Goal: Task Accomplishment & Management: Manage account settings

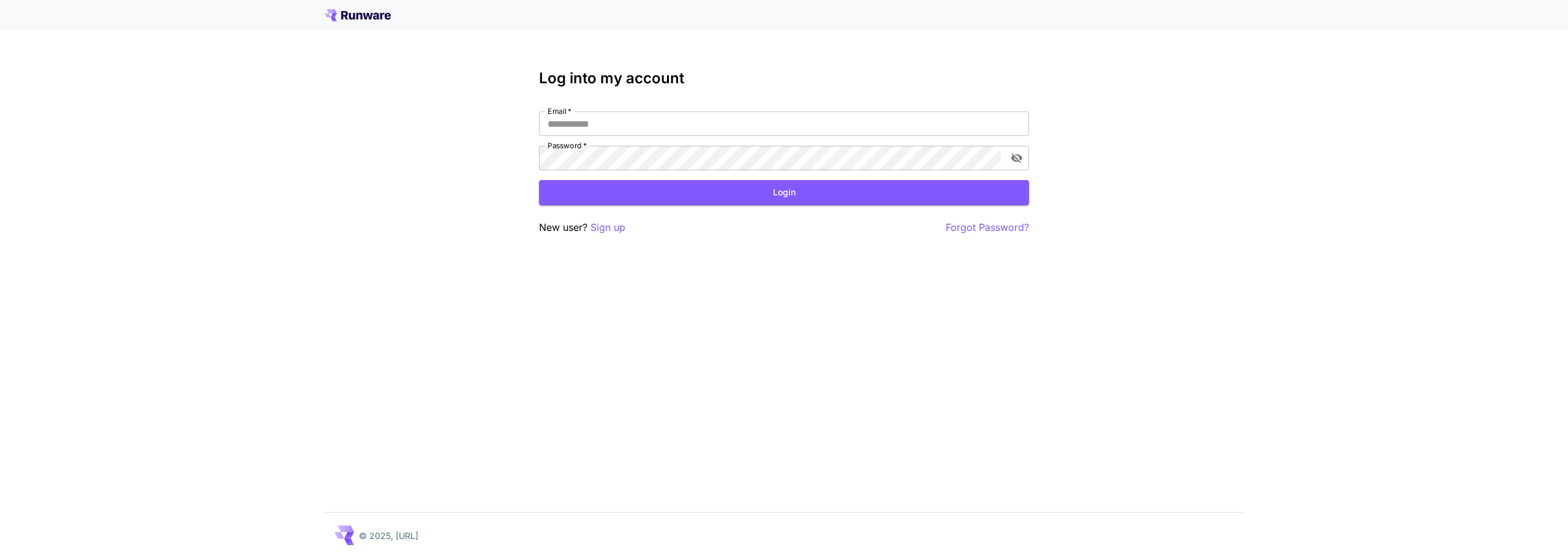
drag, startPoint x: 0, startPoint y: 0, endPoint x: 374, endPoint y: 180, distance: 415.1
click at [579, 120] on input "Email   *" at bounding box center [784, 123] width 490 height 25
type input "**********"
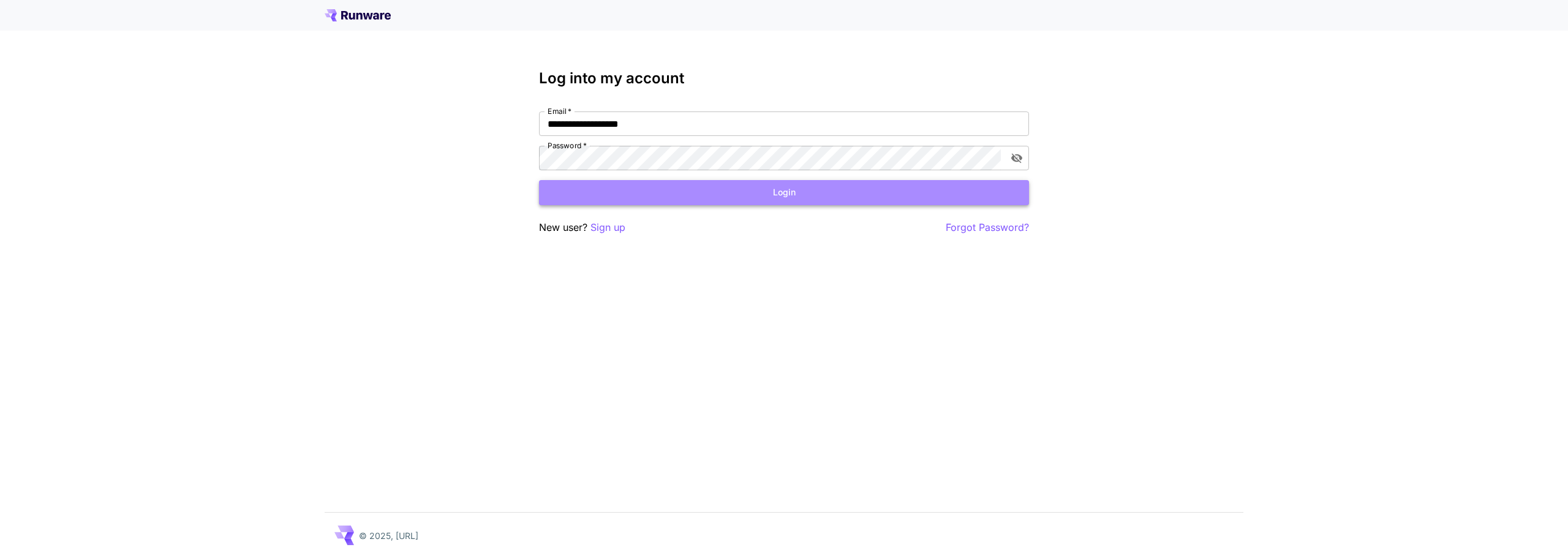
click at [667, 197] on button "Login" at bounding box center [784, 192] width 490 height 25
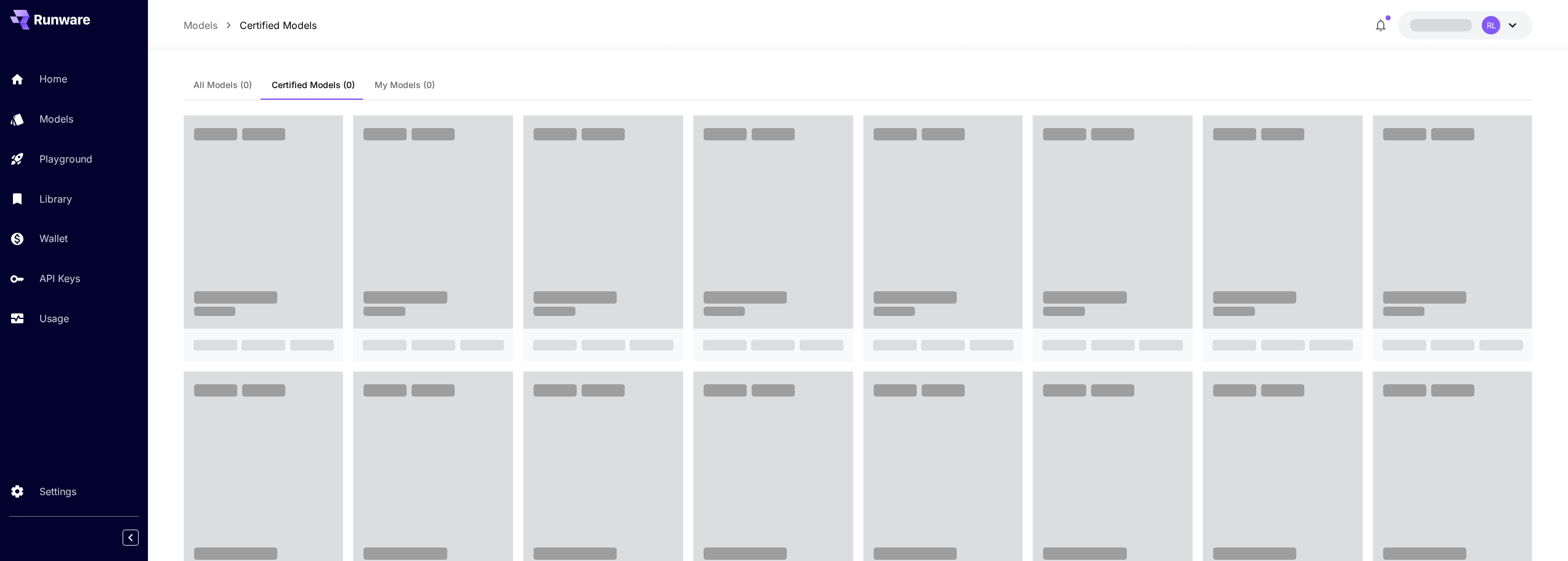
click at [1509, 26] on icon at bounding box center [1513, 26] width 15 height 15
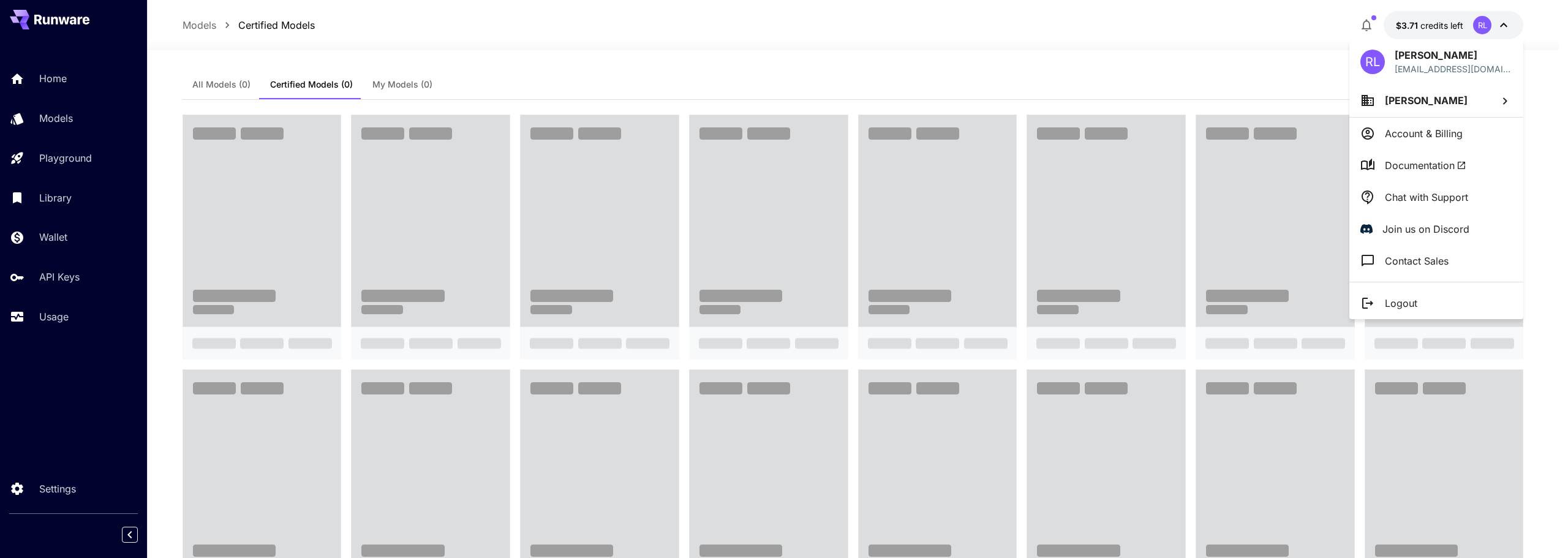
click at [1398, 306] on p "Logout" at bounding box center [1401, 303] width 32 height 15
